Goal: Download file/media

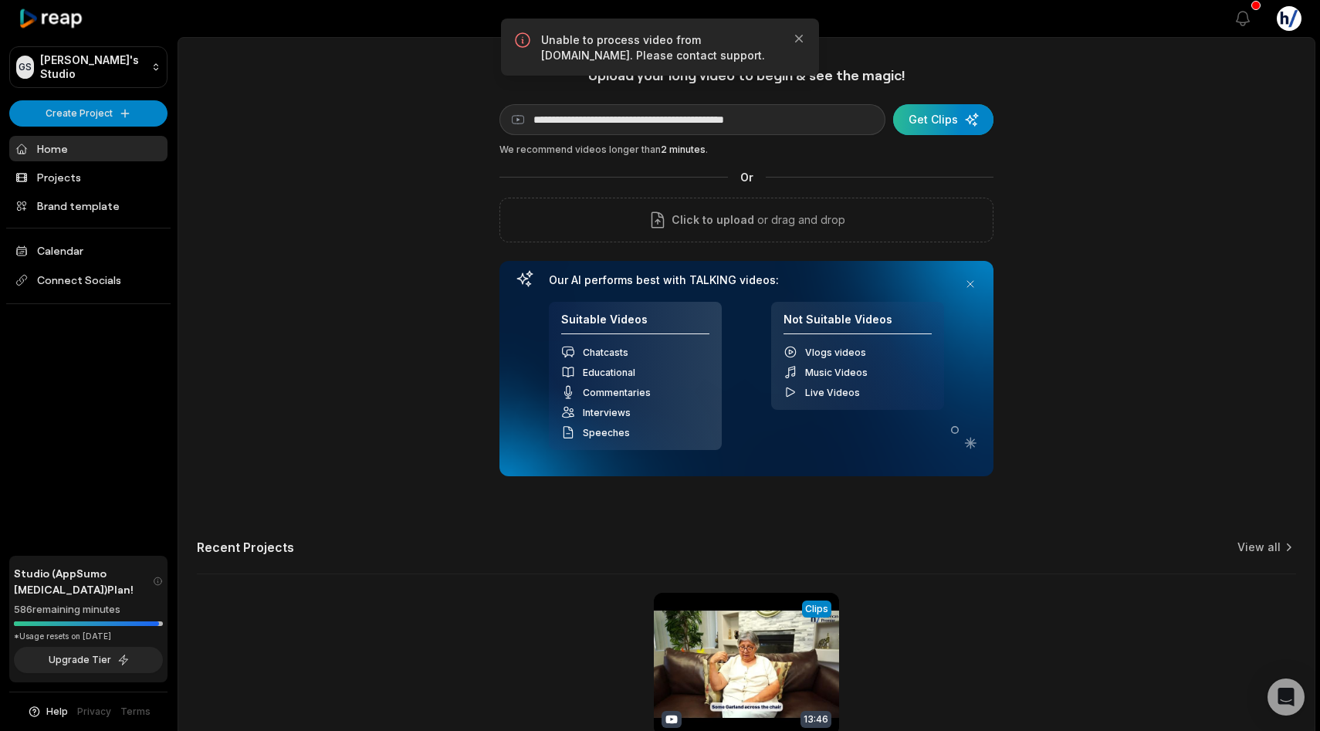
click at [972, 110] on div "submit" at bounding box center [943, 119] width 100 height 31
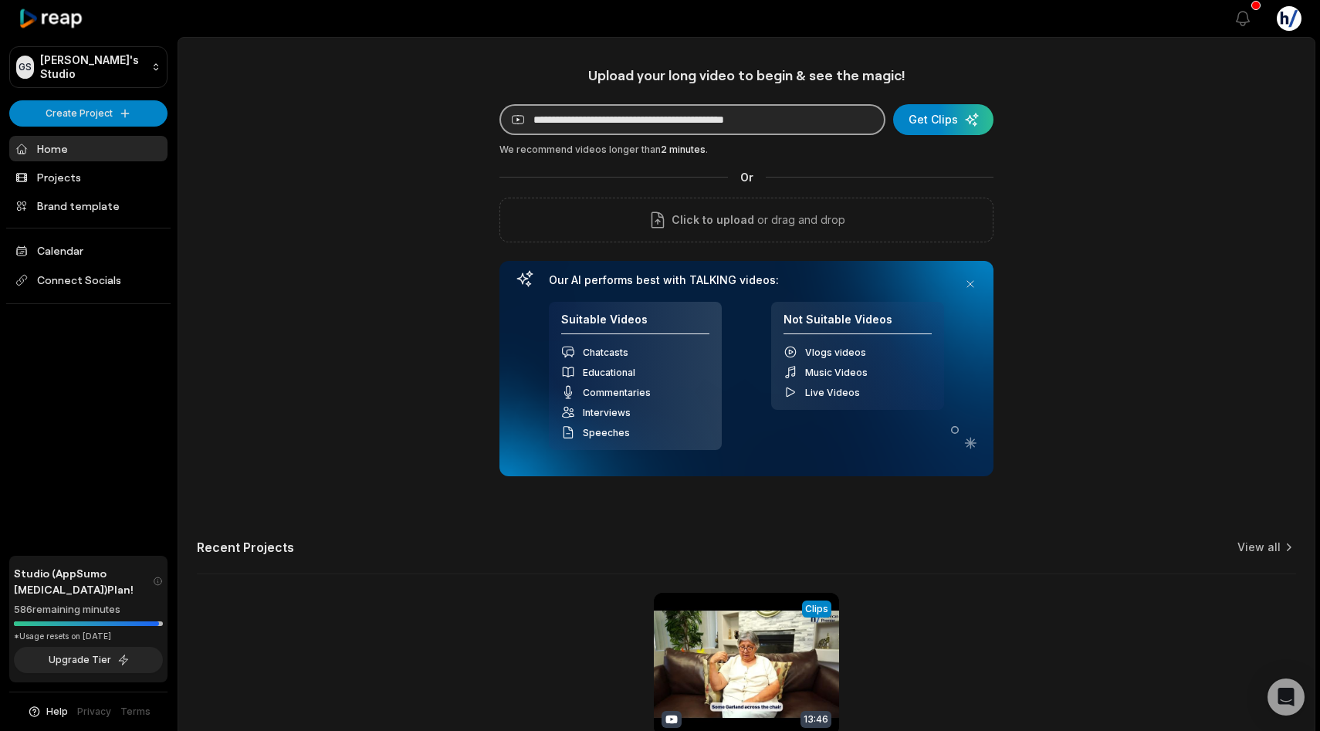
click at [834, 120] on input "**********" at bounding box center [692, 119] width 386 height 31
paste input
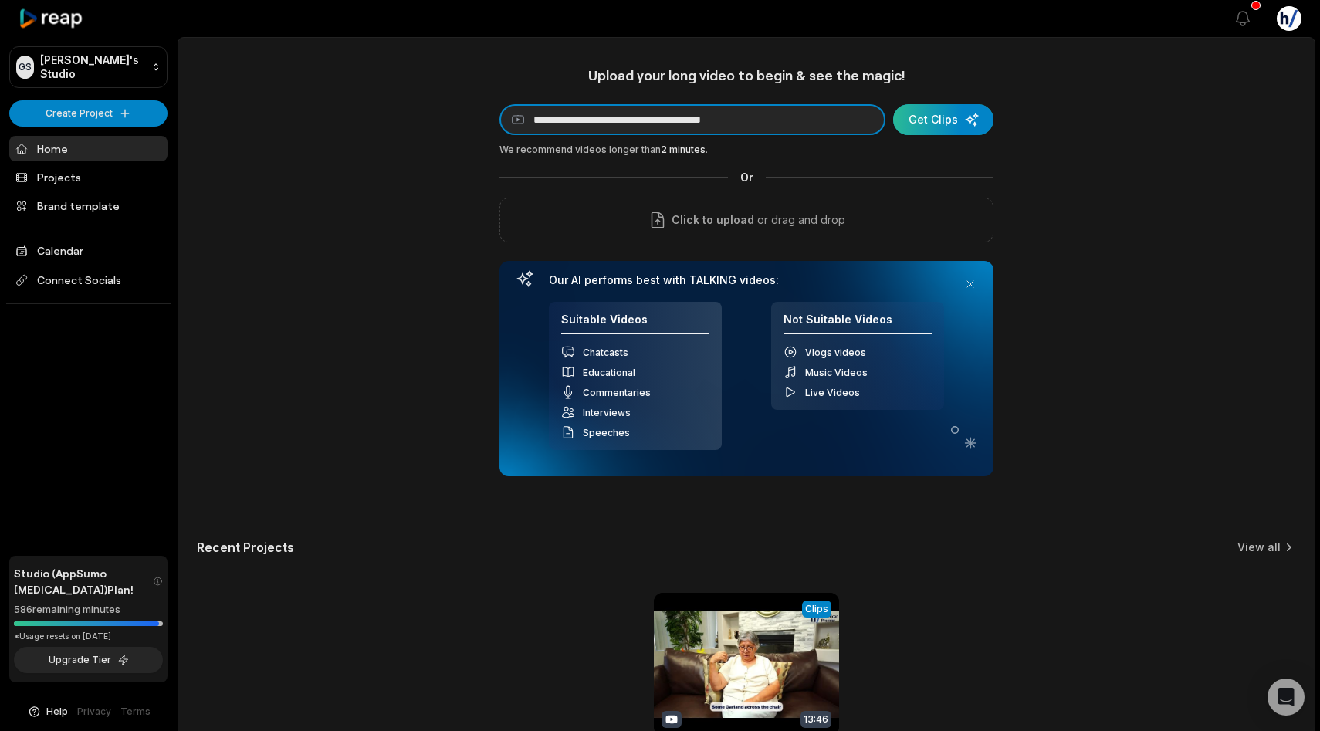
type input "**********"
click at [916, 123] on div "submit" at bounding box center [943, 119] width 100 height 31
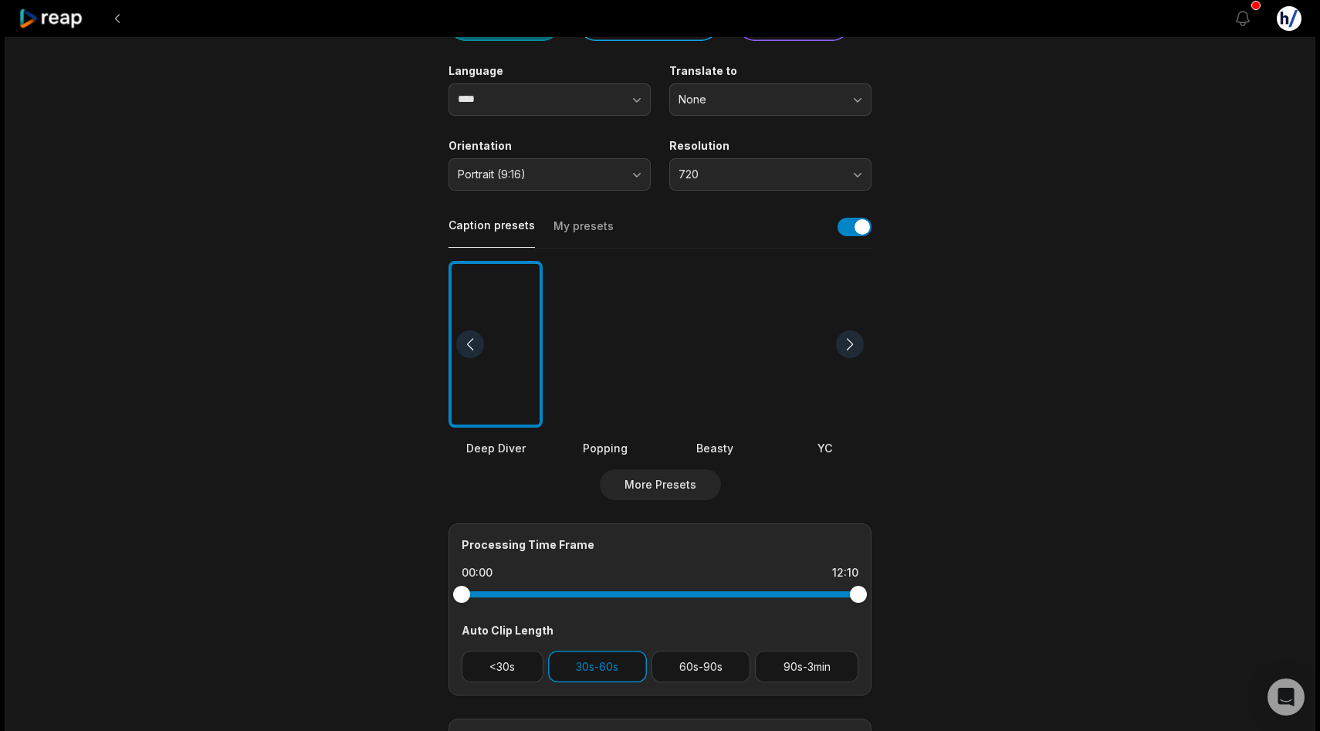
scroll to position [197, 0]
click at [851, 338] on div at bounding box center [850, 343] width 28 height 28
click at [850, 338] on div at bounding box center [850, 343] width 28 height 28
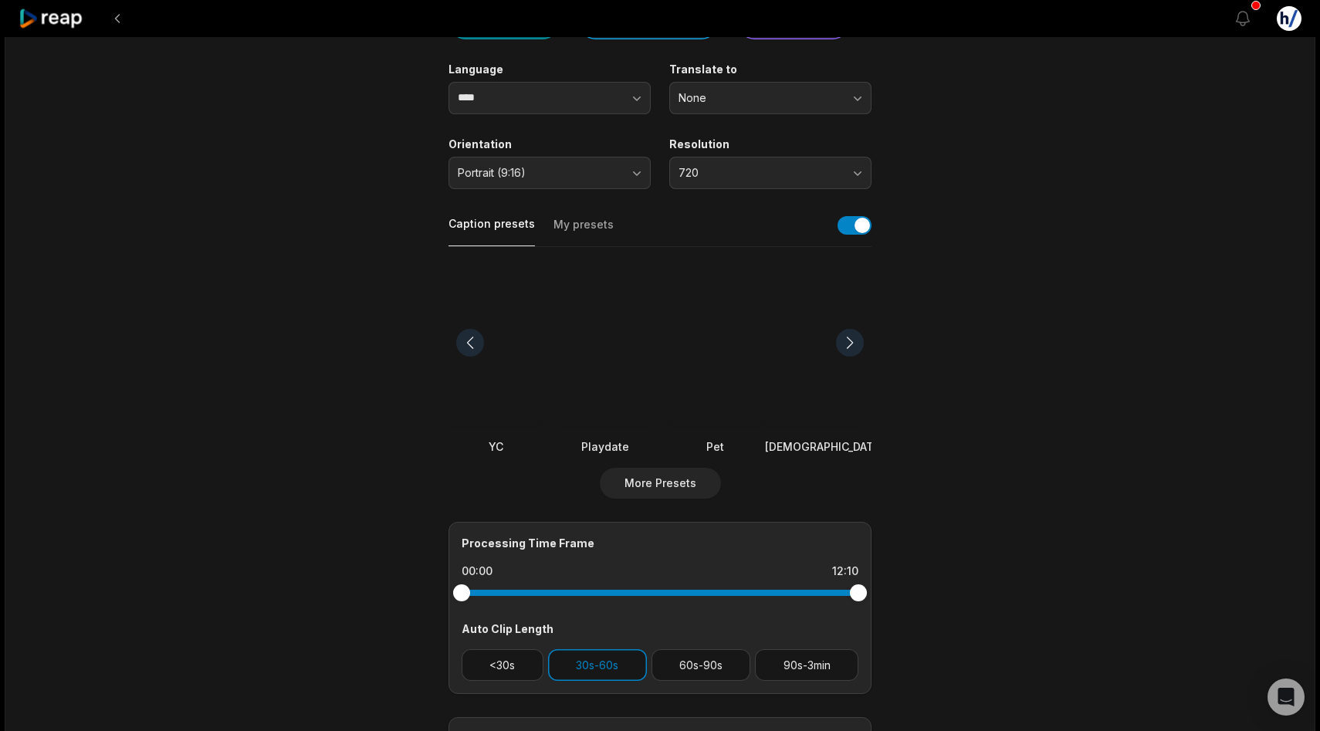
click at [850, 339] on div at bounding box center [850, 343] width 28 height 28
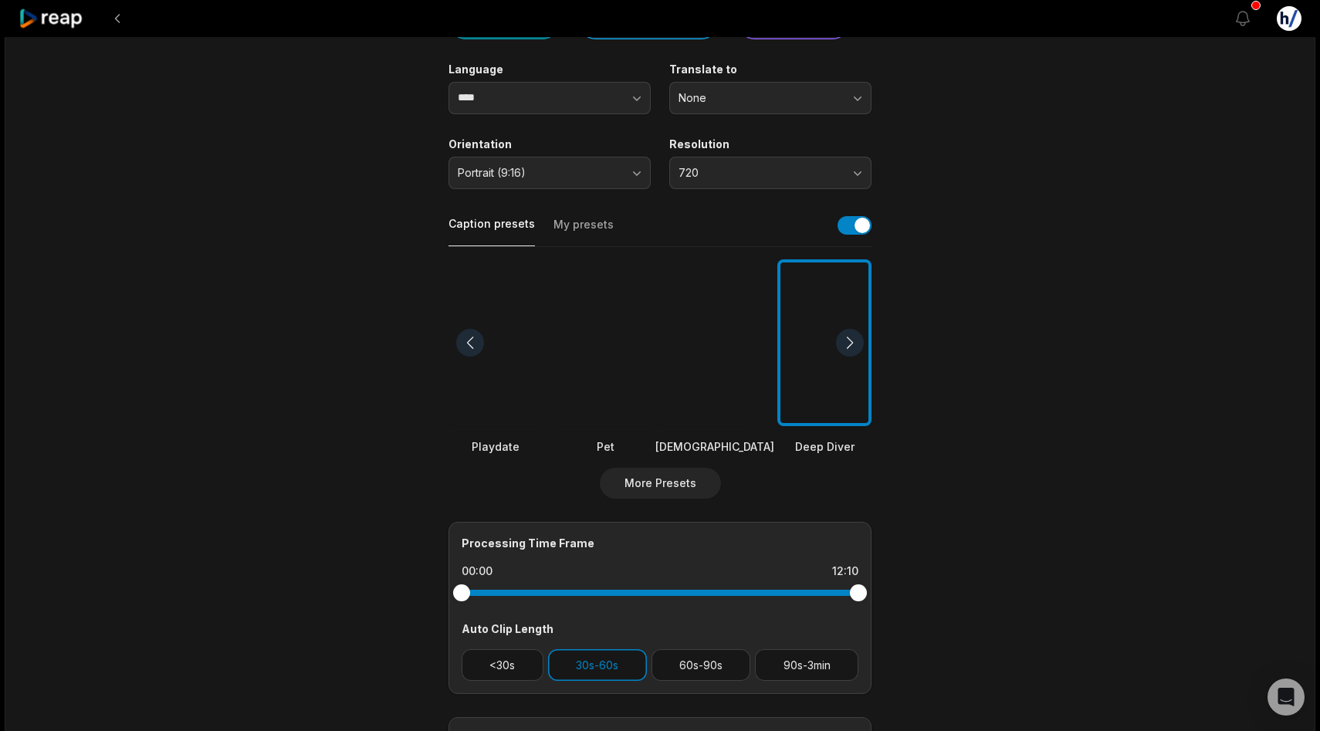
click at [850, 339] on div at bounding box center [850, 343] width 28 height 28
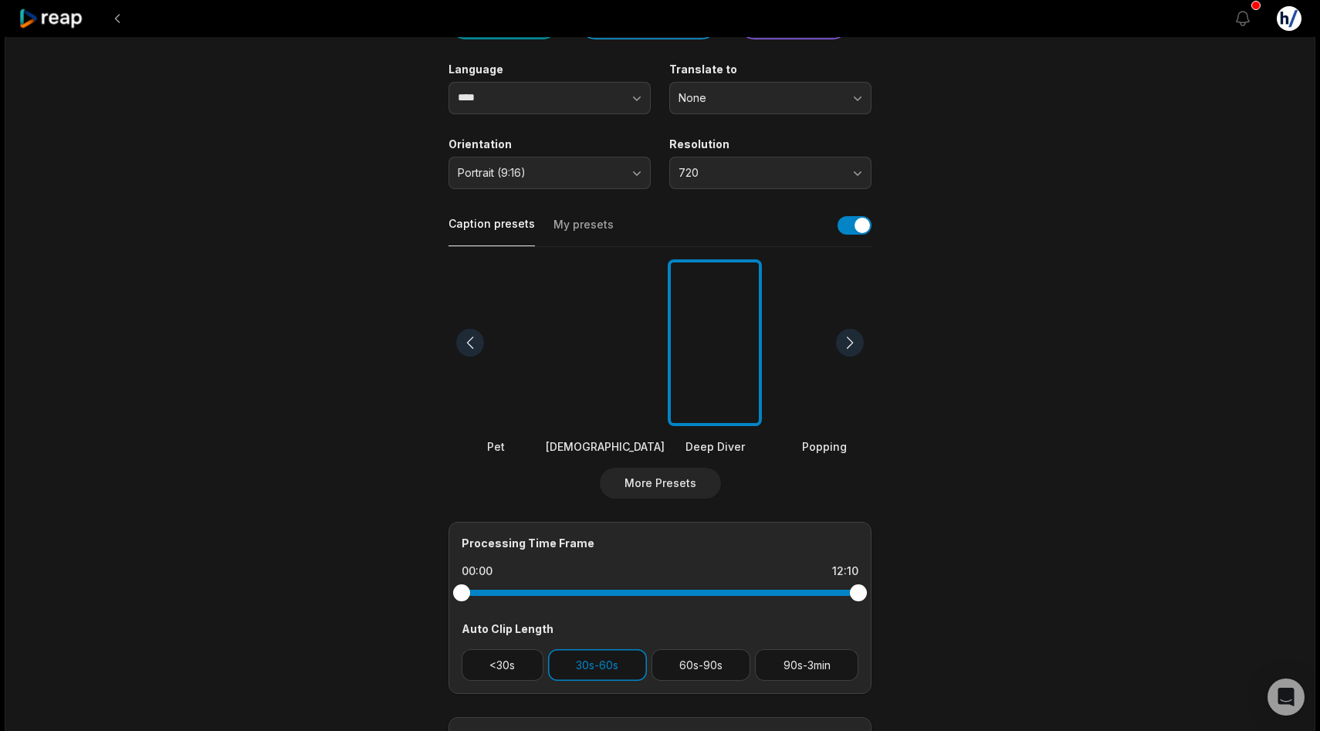
click at [705, 337] on div at bounding box center [714, 342] width 94 height 167
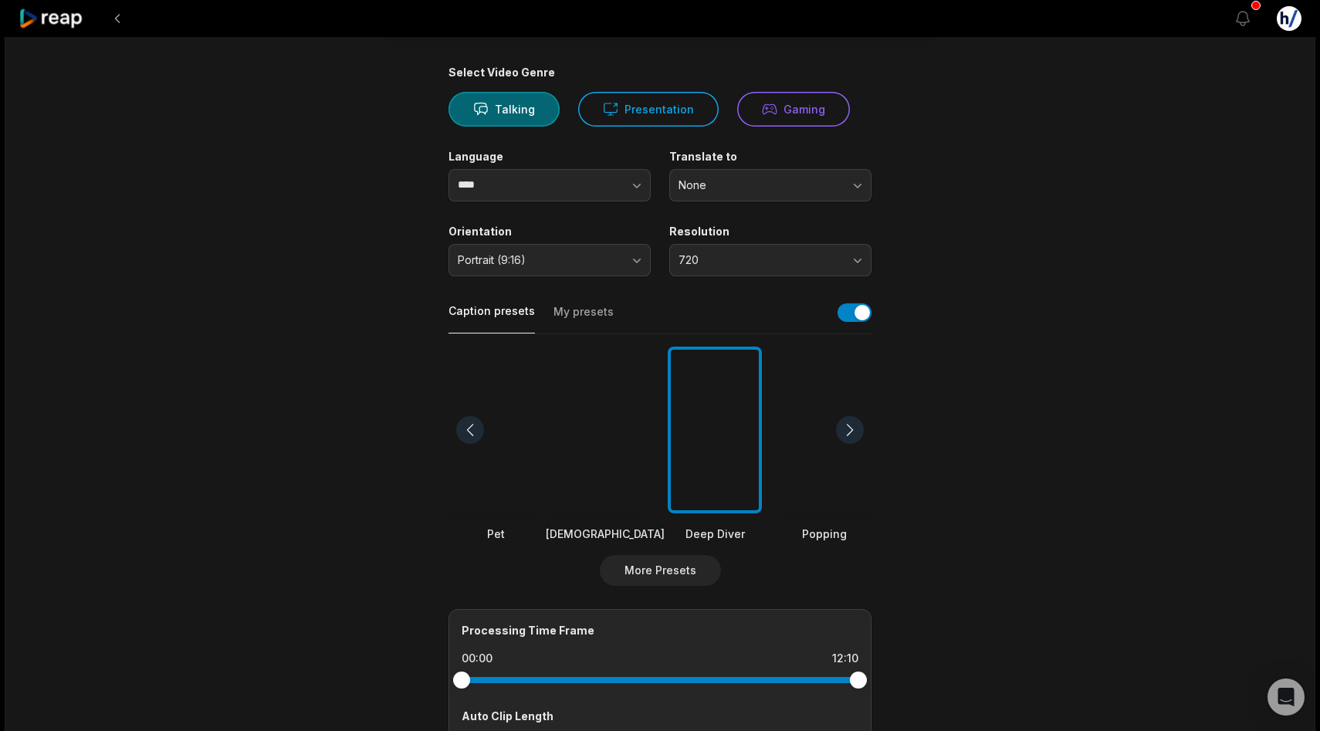
scroll to position [388, 0]
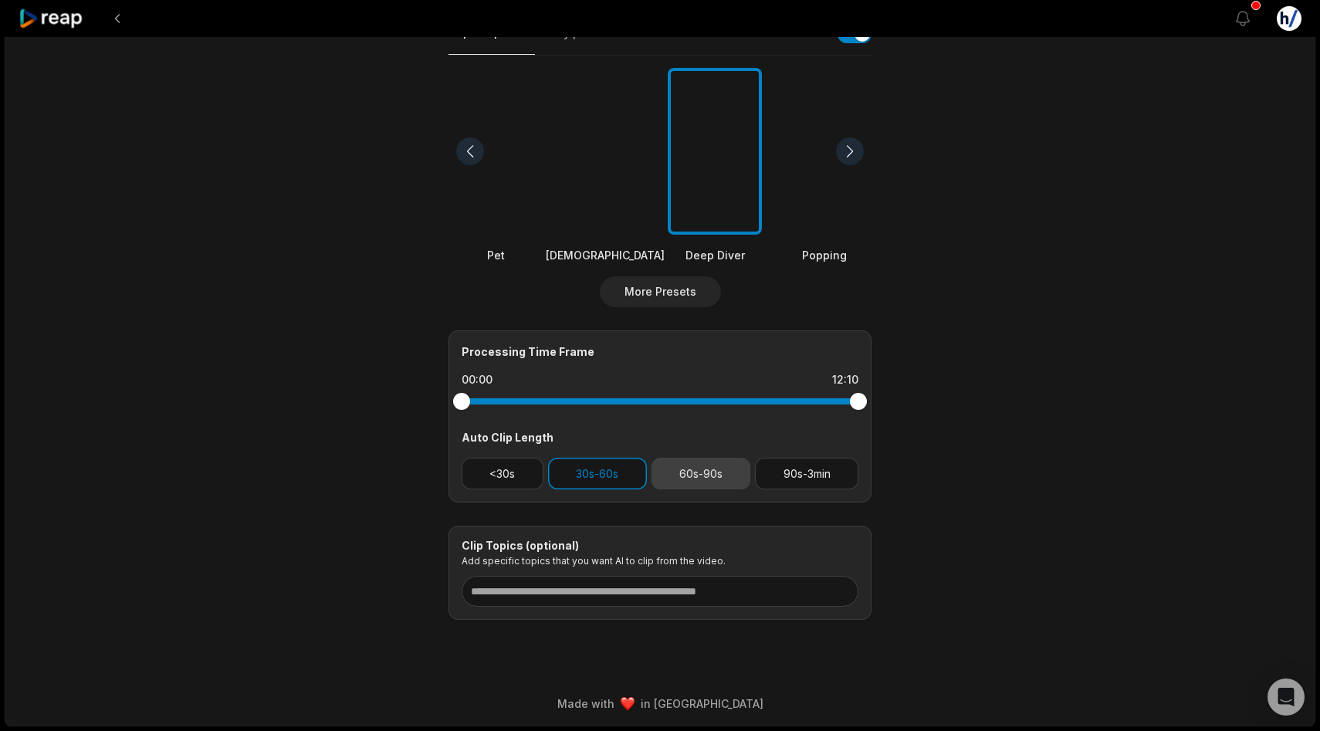
click at [717, 474] on button "60s-90s" at bounding box center [701, 474] width 100 height 32
click at [793, 468] on button "90s-3min" at bounding box center [806, 474] width 103 height 32
click at [512, 471] on button "<30s" at bounding box center [502, 474] width 82 height 32
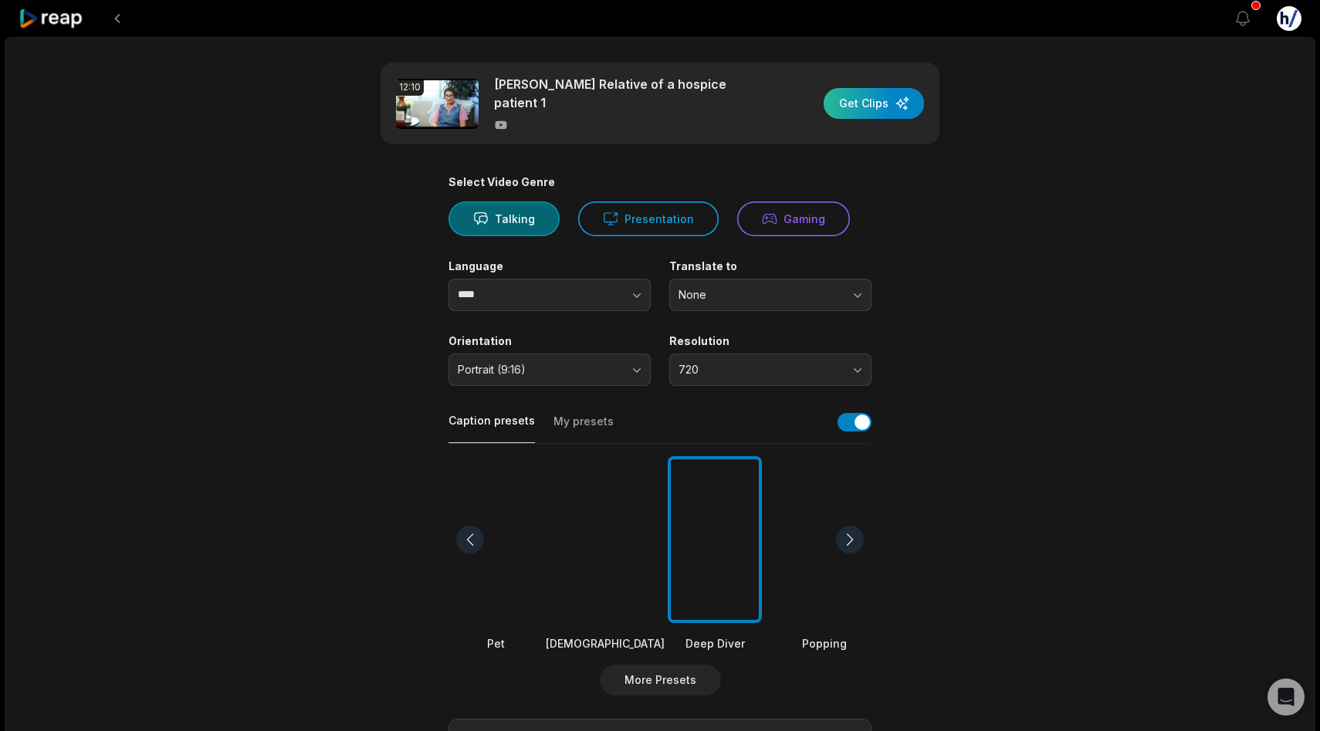
click at [863, 103] on div "button" at bounding box center [873, 103] width 100 height 31
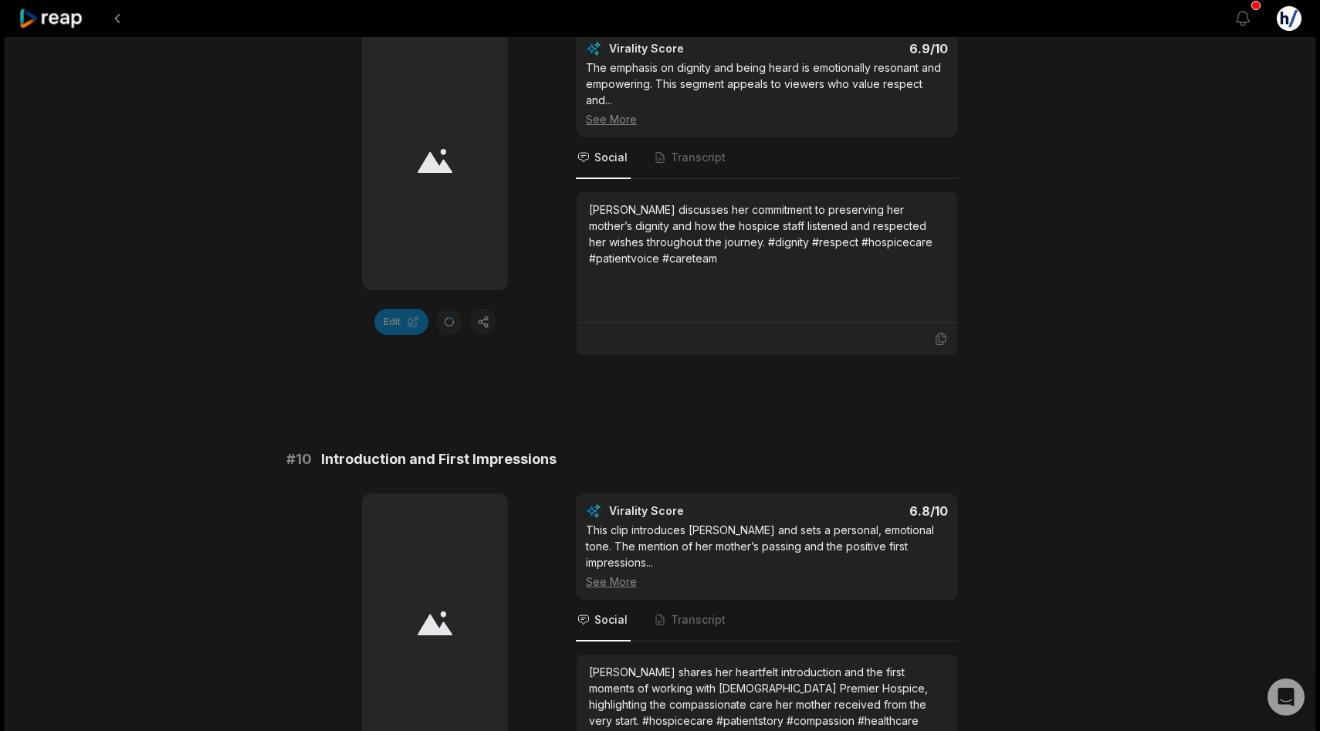
scroll to position [4155, 0]
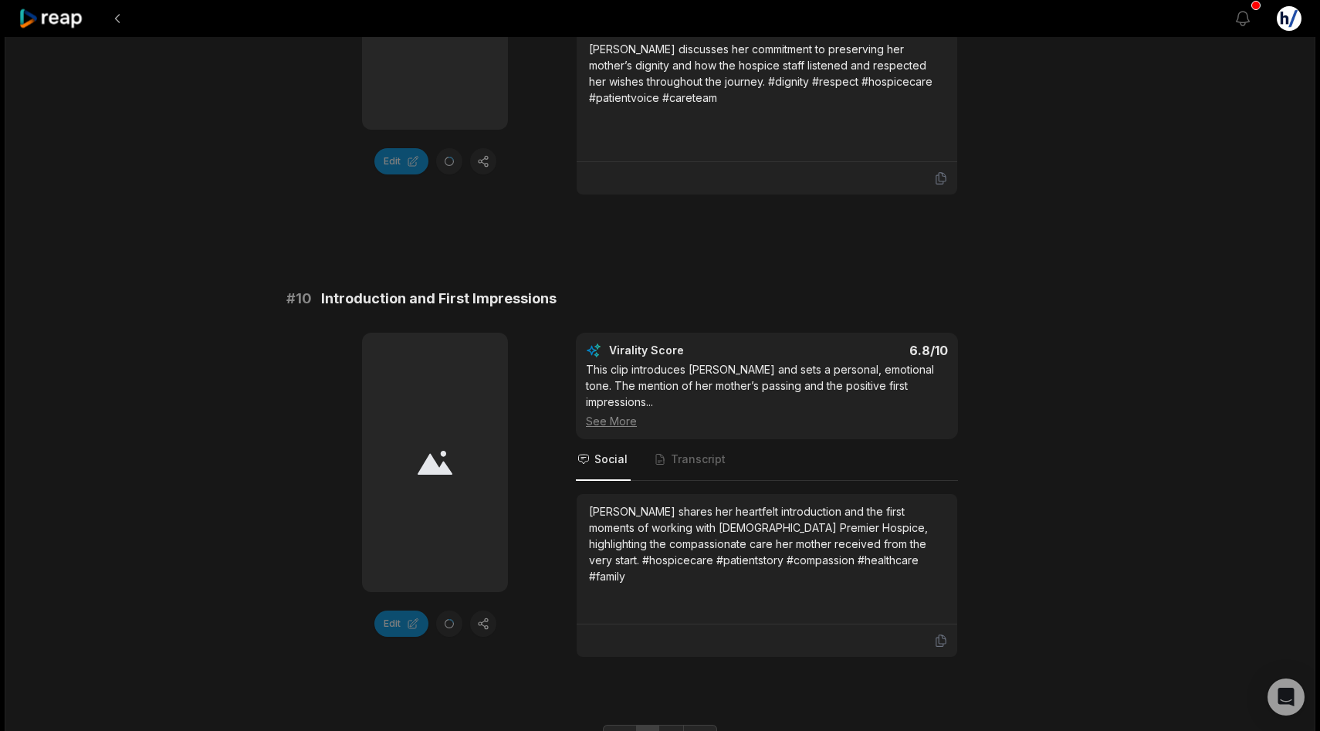
click at [436, 451] on icon at bounding box center [434, 463] width 35 height 24
click at [671, 725] on link "2" at bounding box center [670, 737] width 25 height 25
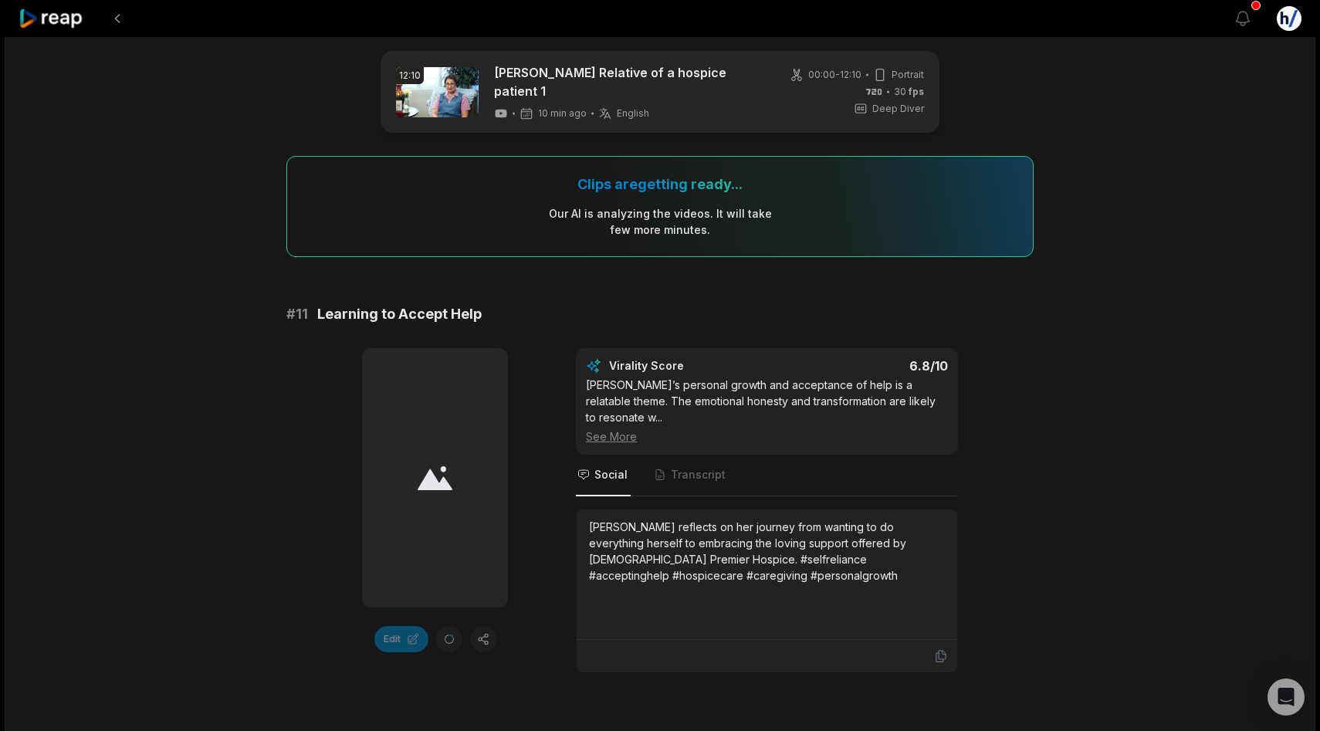
scroll to position [0, 0]
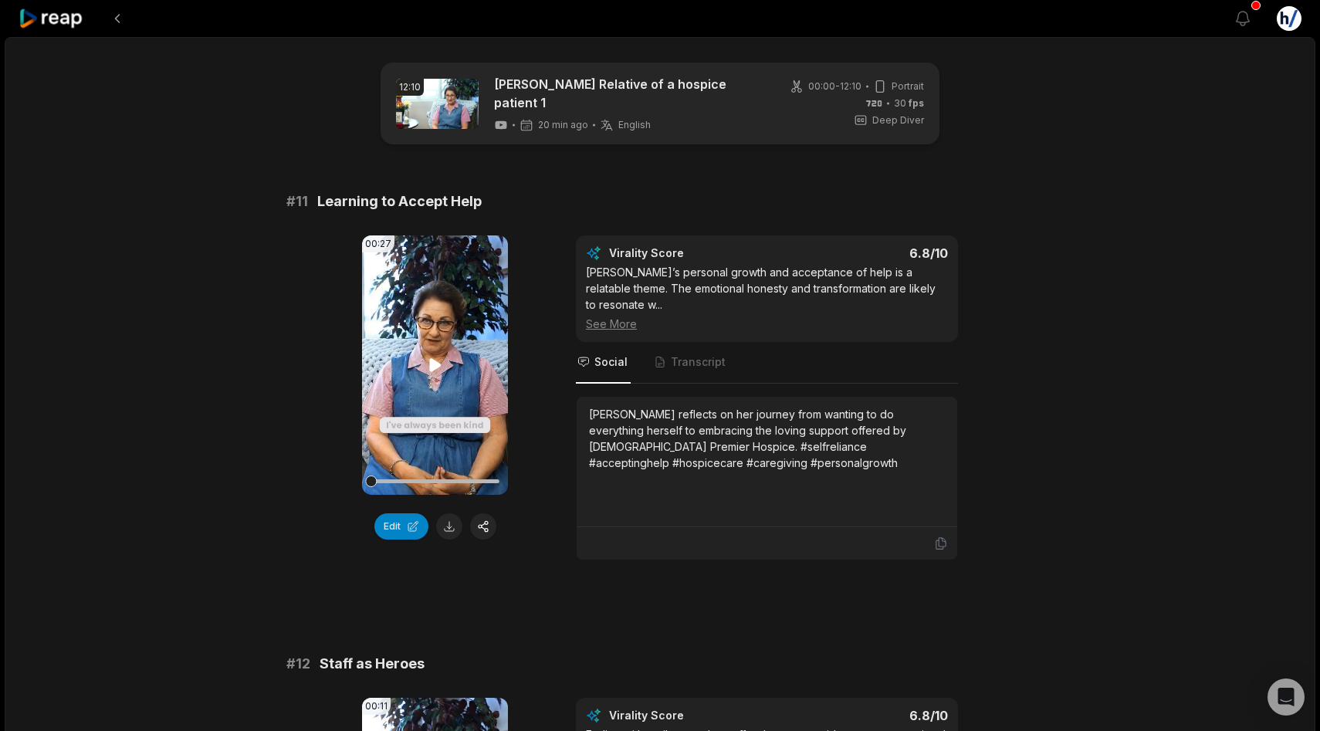
click at [433, 366] on icon at bounding box center [435, 364] width 12 height 13
click at [451, 529] on button at bounding box center [449, 526] width 26 height 26
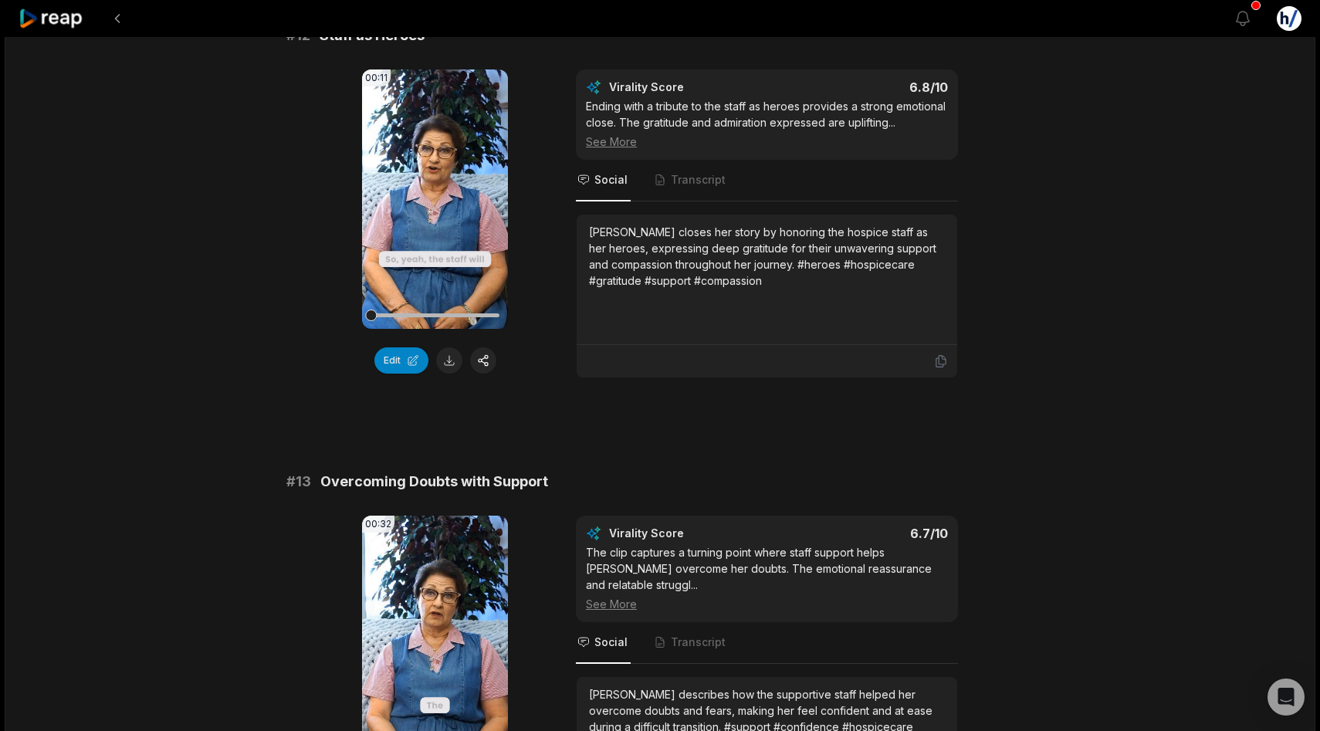
scroll to position [604, 0]
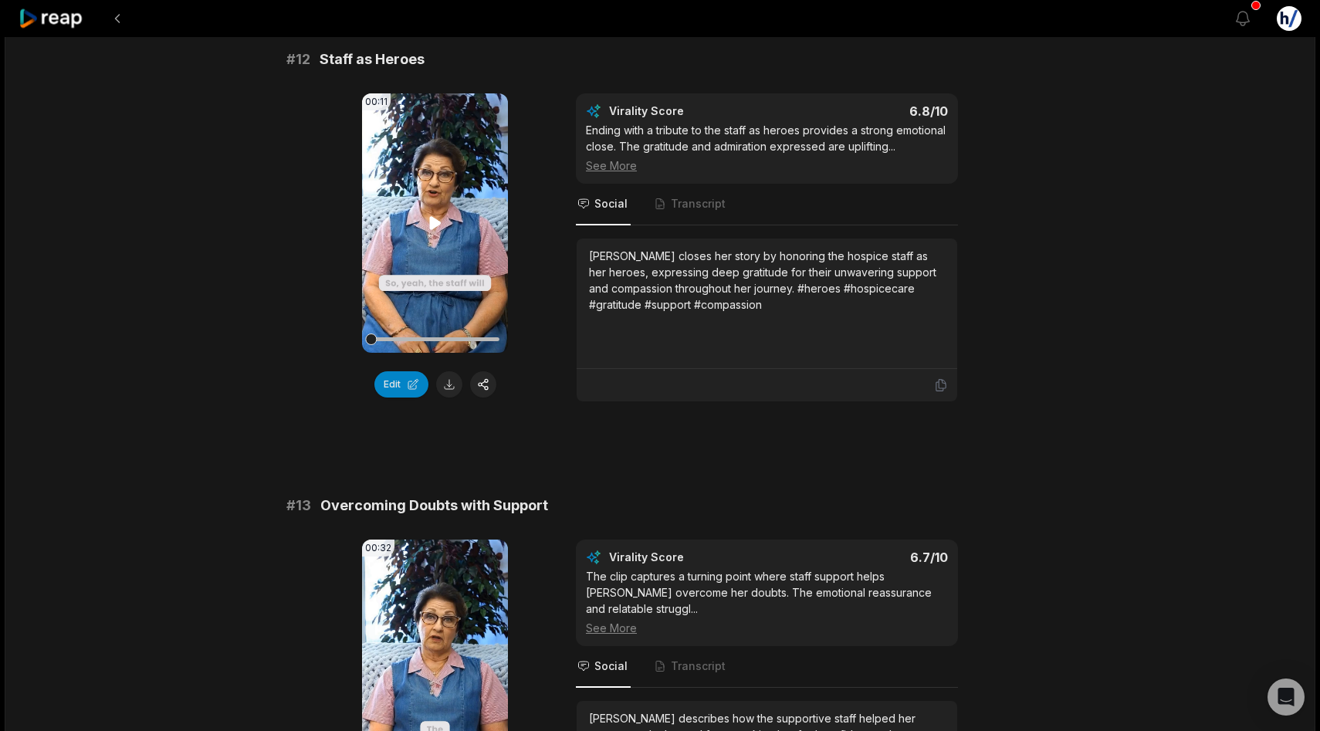
click at [433, 216] on icon at bounding box center [435, 222] width 12 height 13
click at [453, 371] on button at bounding box center [449, 384] width 26 height 26
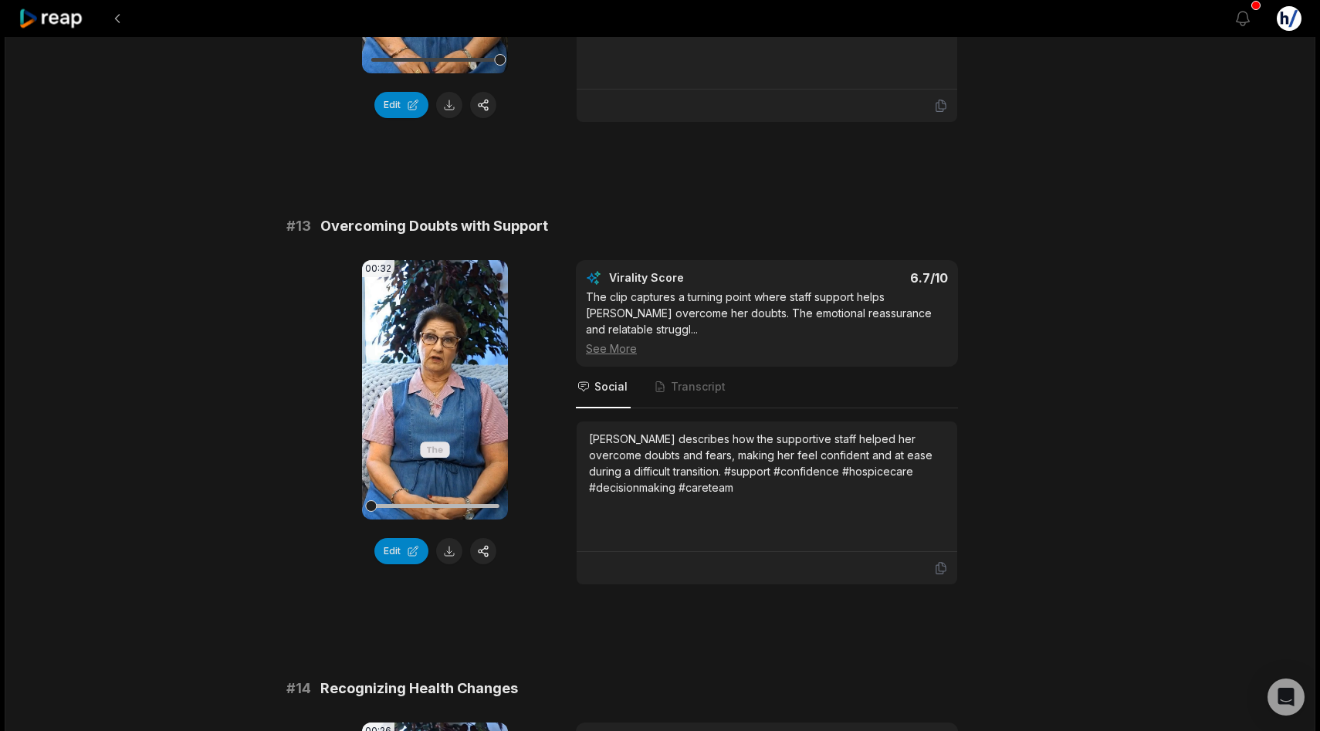
scroll to position [1103, 0]
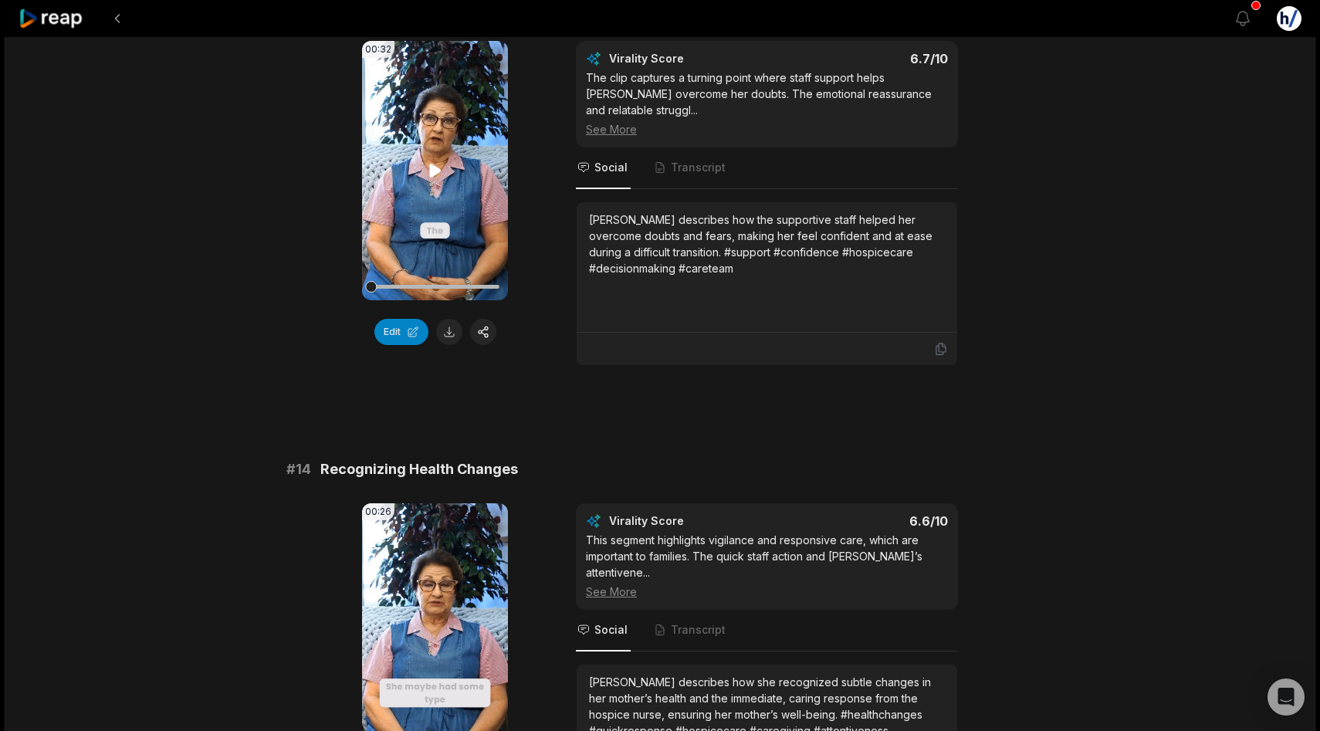
click at [431, 164] on icon at bounding box center [435, 170] width 12 height 13
click at [450, 319] on button at bounding box center [449, 332] width 26 height 26
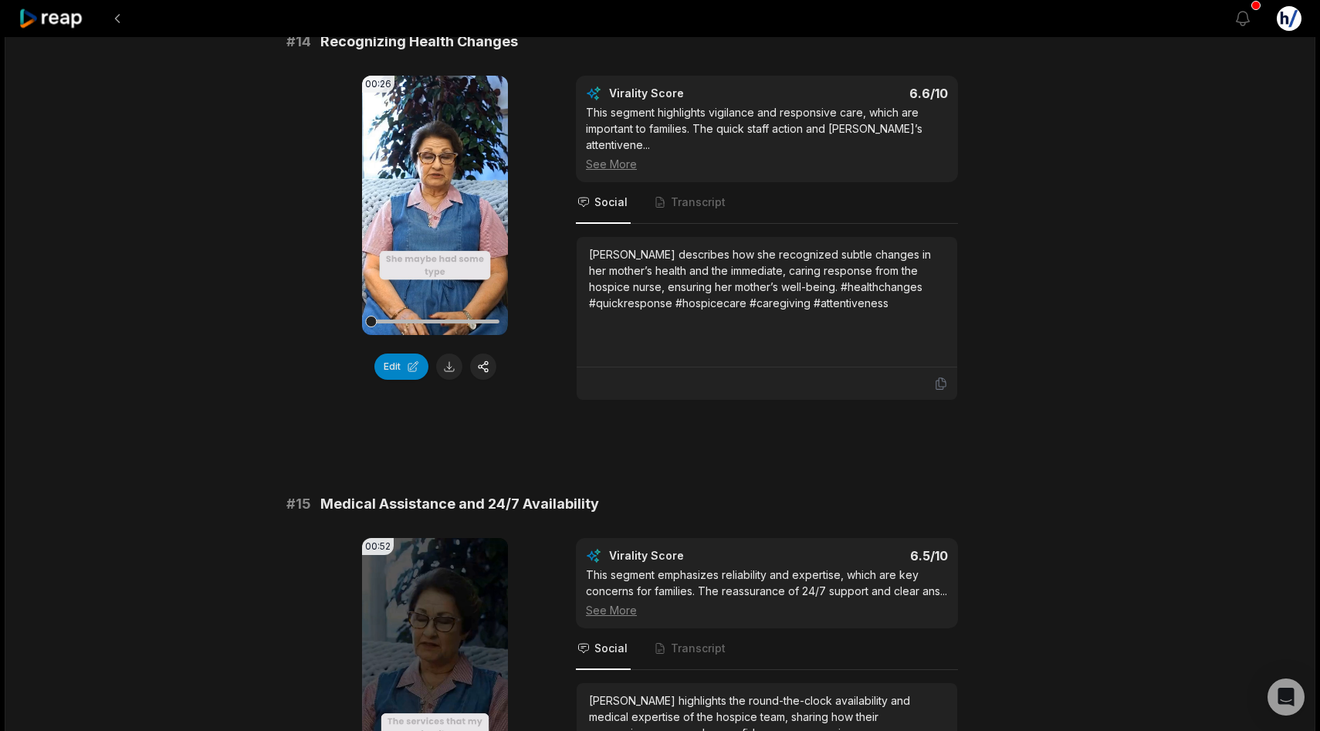
scroll to position [1483, 0]
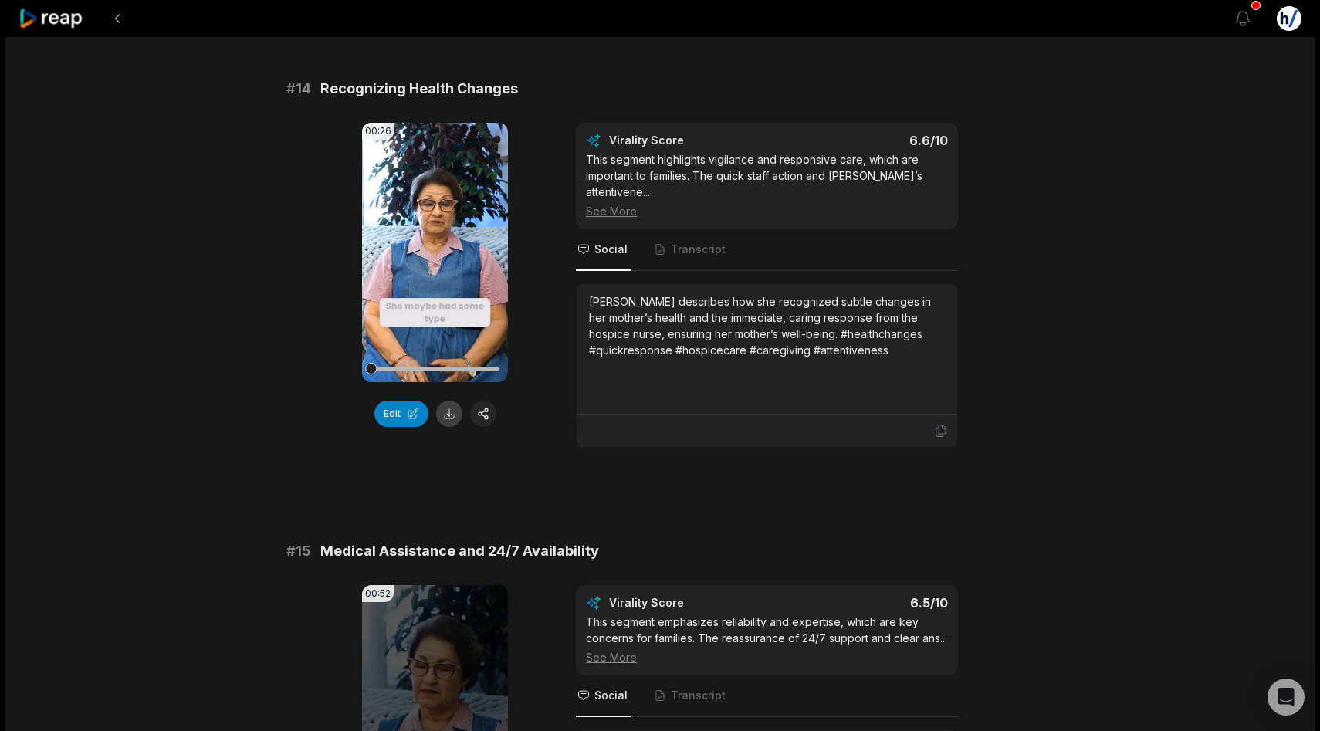
click at [443, 400] on button at bounding box center [449, 413] width 26 height 26
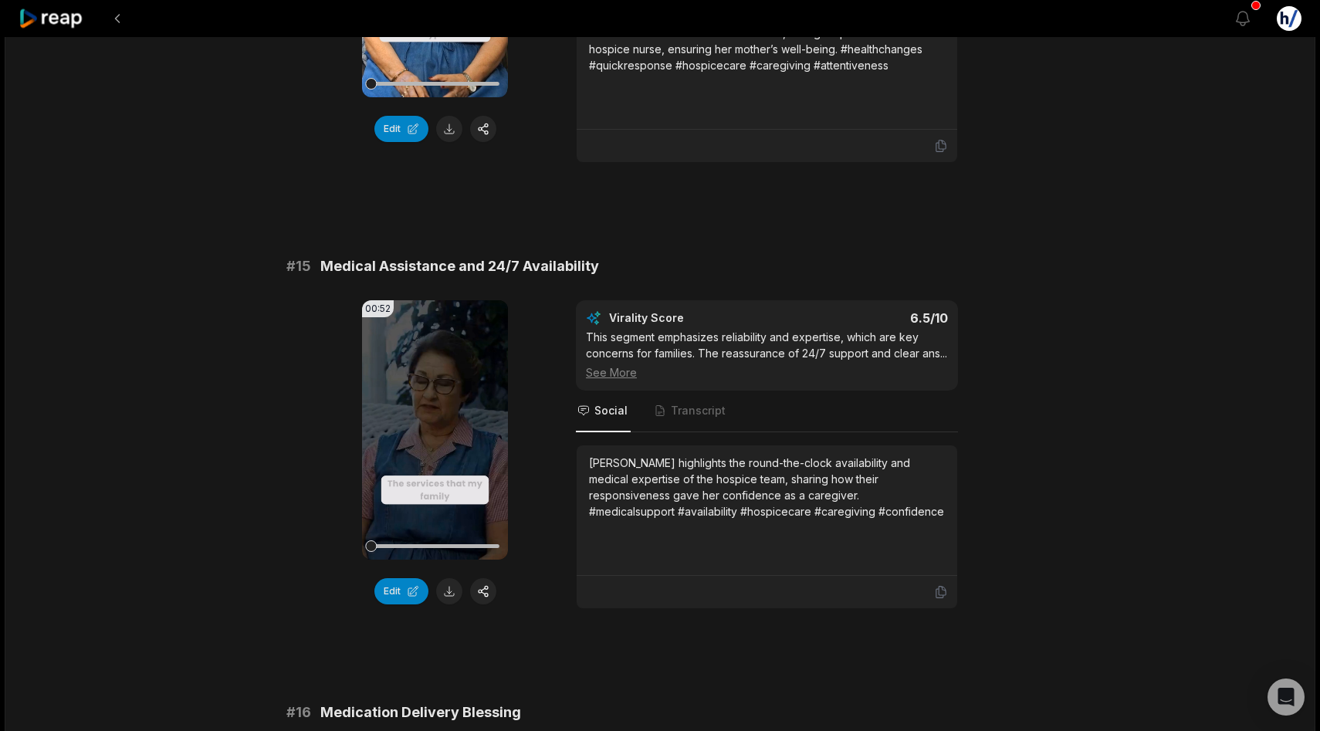
scroll to position [1909, 0]
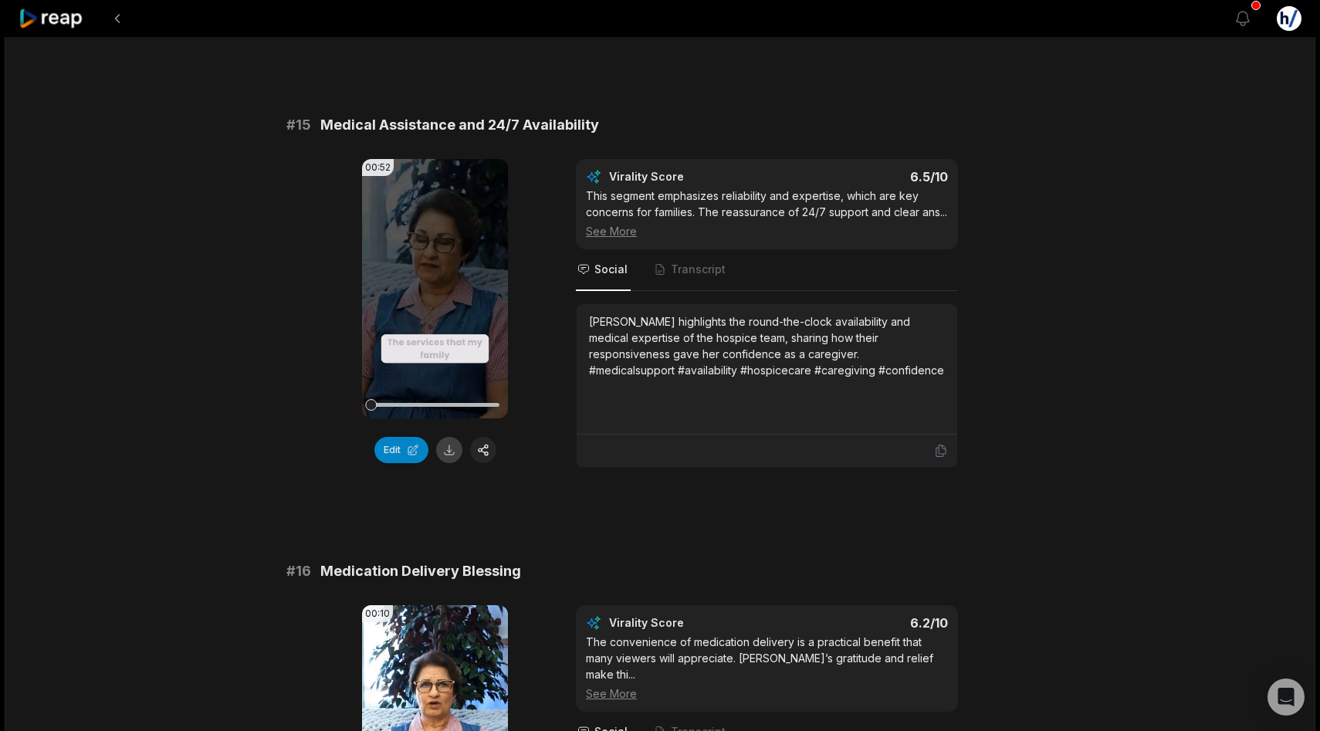
click at [449, 437] on button at bounding box center [449, 450] width 26 height 26
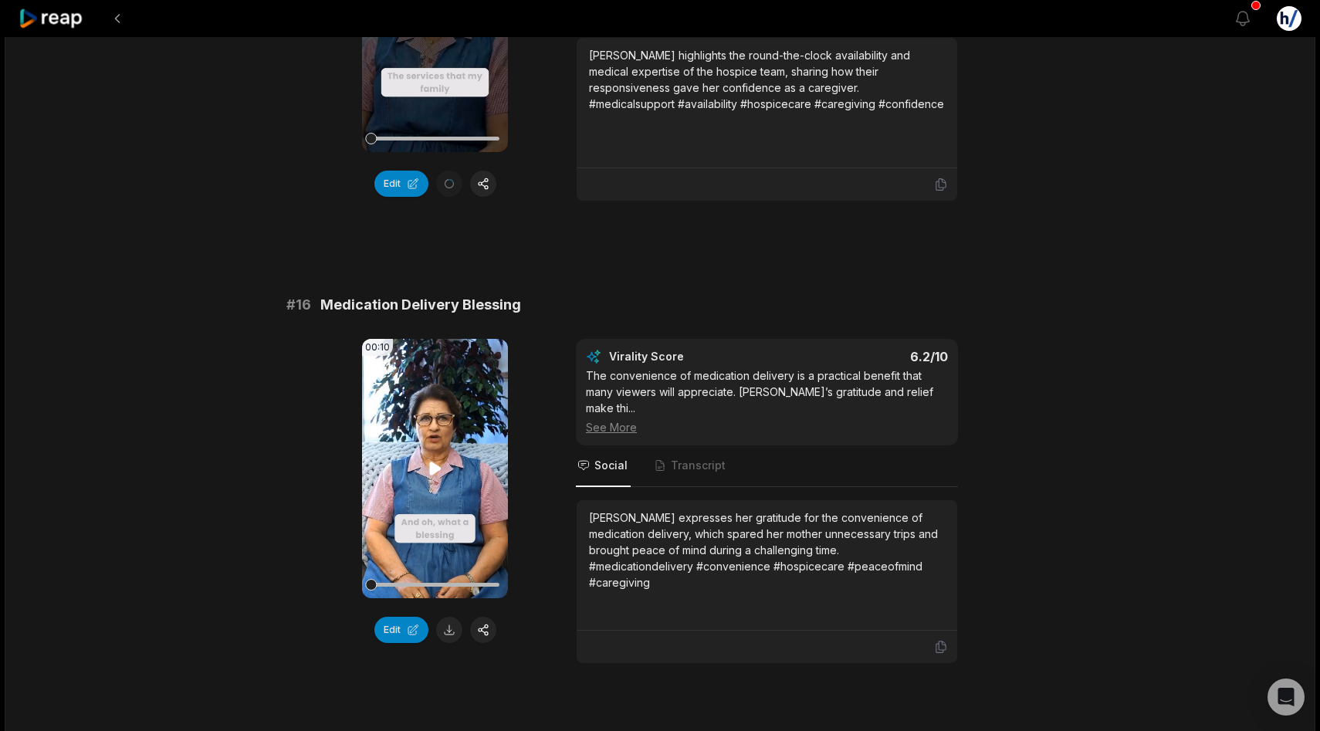
scroll to position [2229, 0]
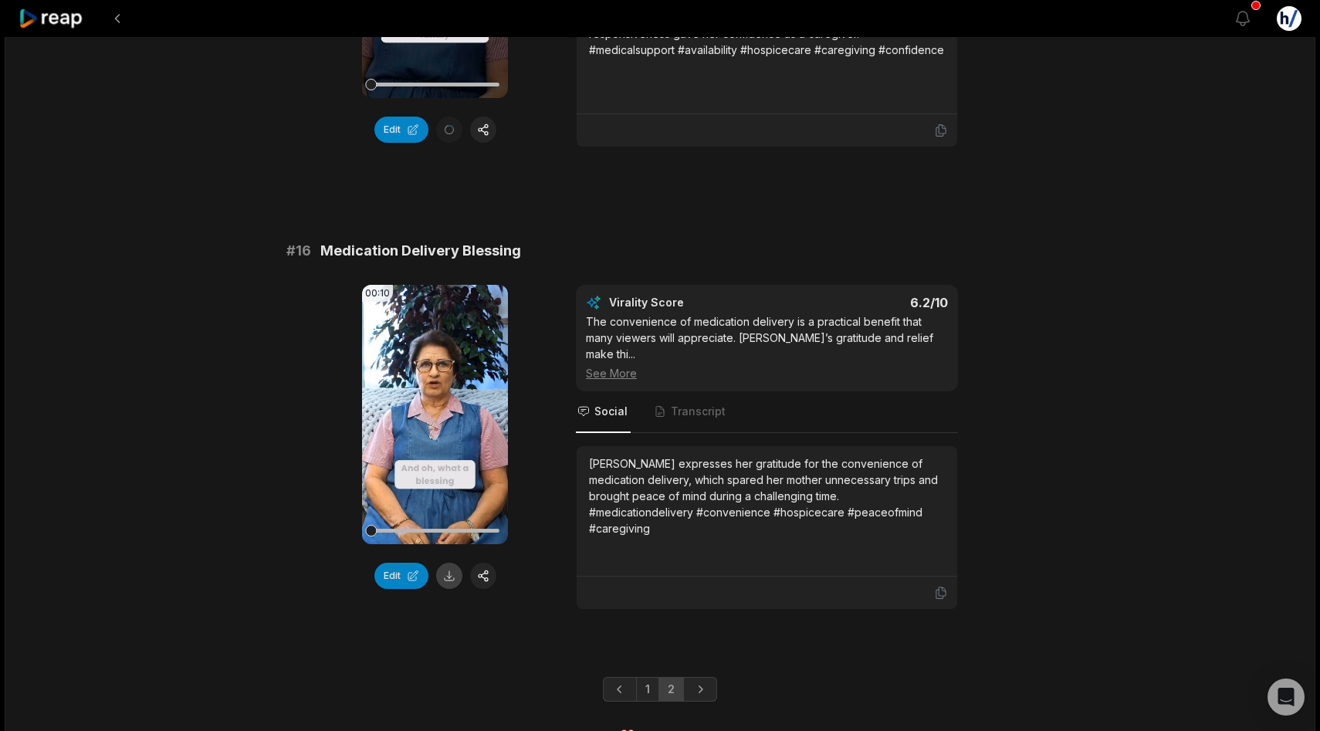
click at [451, 563] on button at bounding box center [449, 576] width 26 height 26
click at [647, 677] on link "1" at bounding box center [647, 689] width 23 height 25
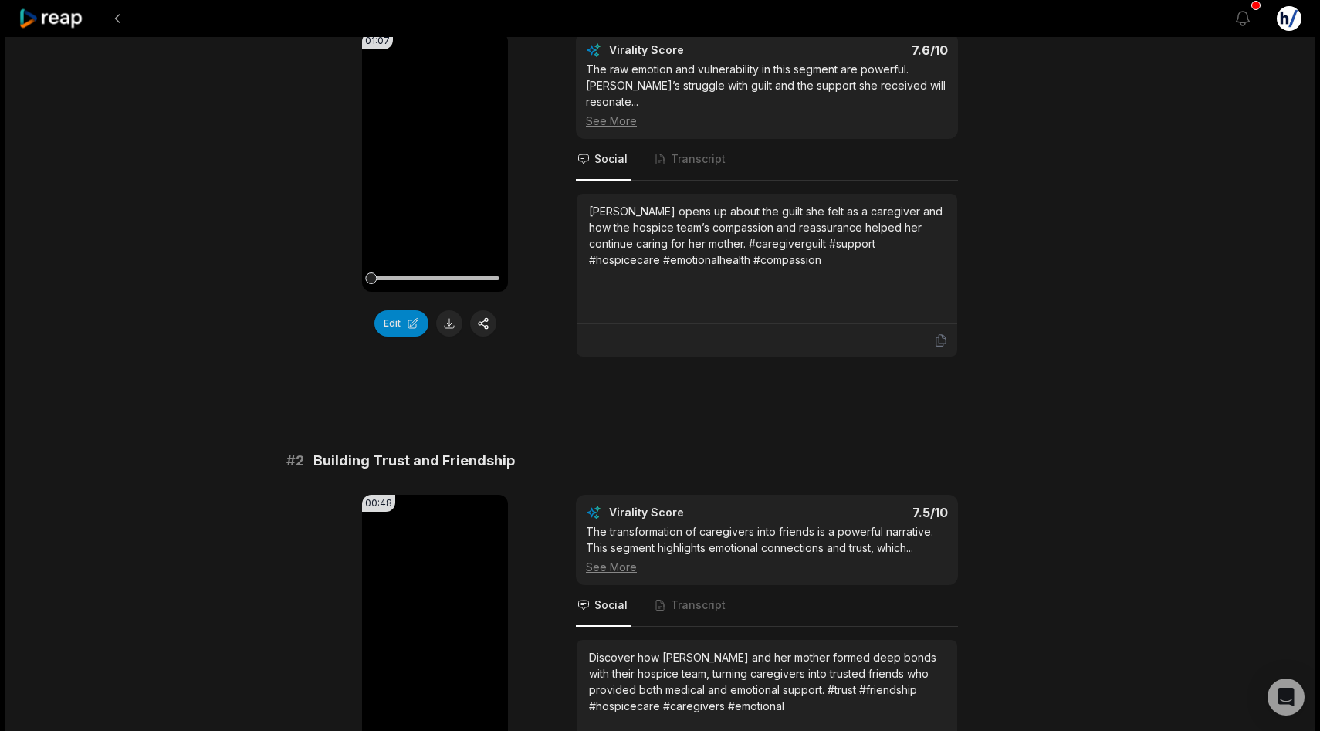
scroll to position [204, 0]
